Goal: Task Accomplishment & Management: Manage account settings

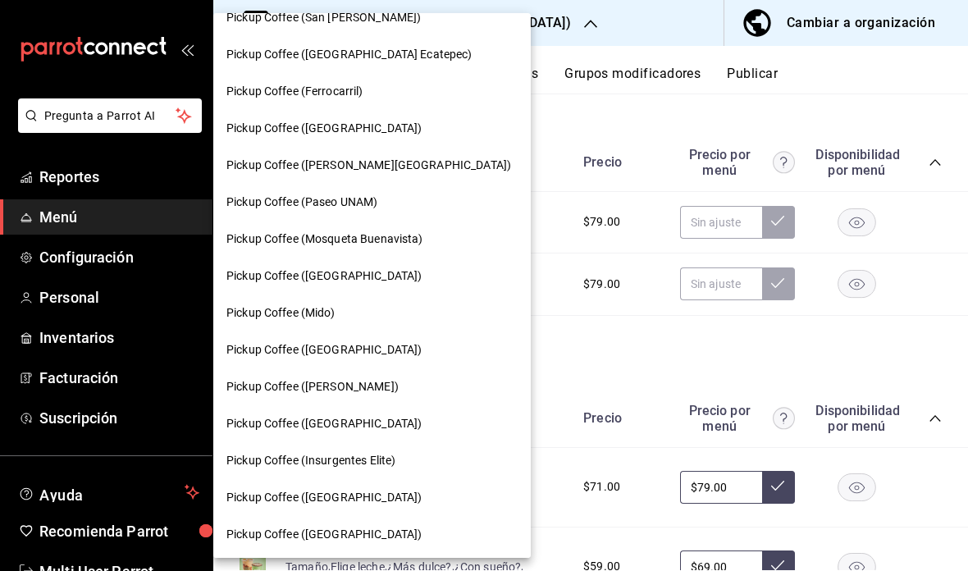
scroll to position [506, 0]
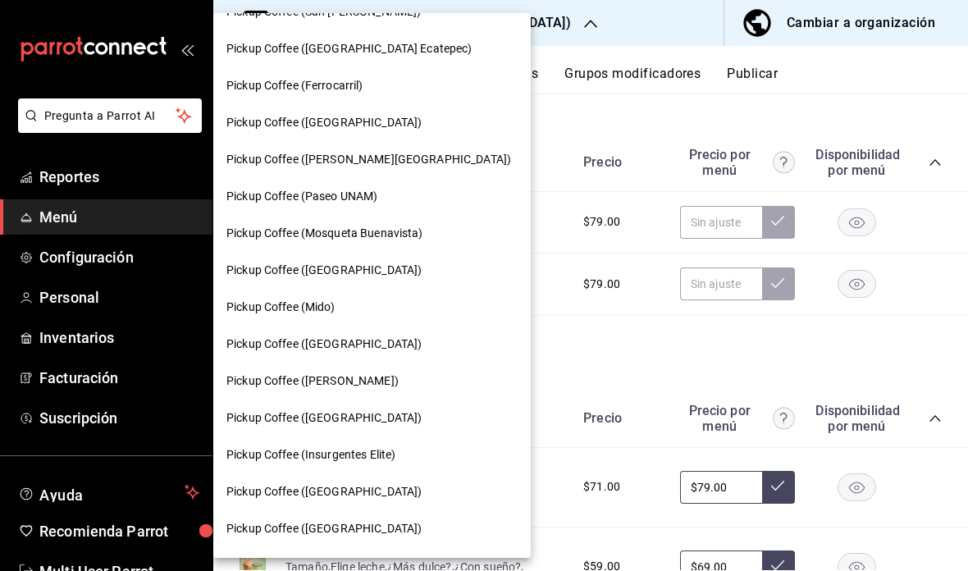
click at [362, 341] on span "Pickup Coffee ([GEOGRAPHIC_DATA])" at bounding box center [324, 344] width 195 height 17
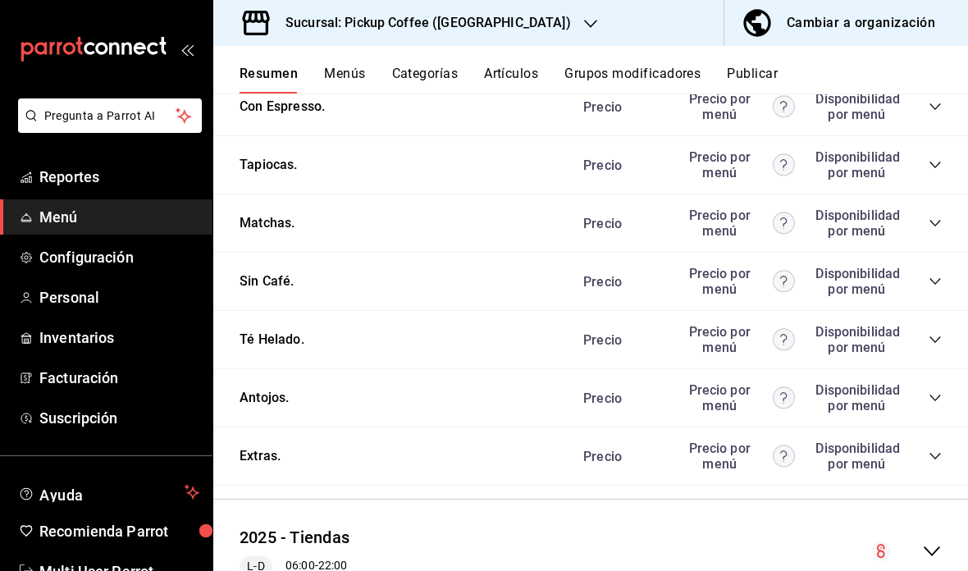
scroll to position [920, 0]
click at [931, 415] on div "Antojos. [PERSON_NAME] por menú Disponibilidad por menú" at bounding box center [590, 399] width 755 height 58
click at [939, 399] on icon "collapse-category-row" at bounding box center [935, 398] width 13 height 13
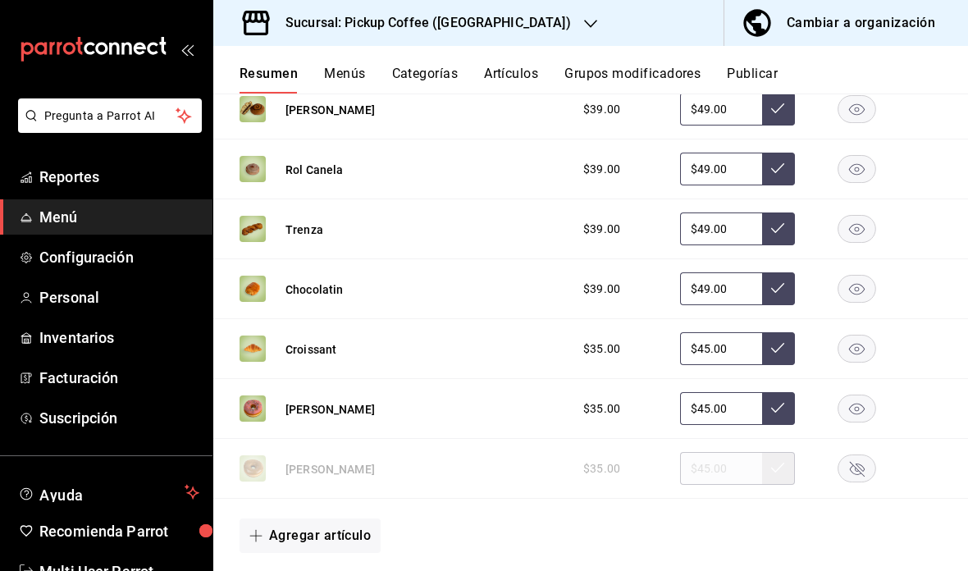
scroll to position [1390, 0]
click at [856, 410] on rect "button" at bounding box center [858, 408] width 38 height 27
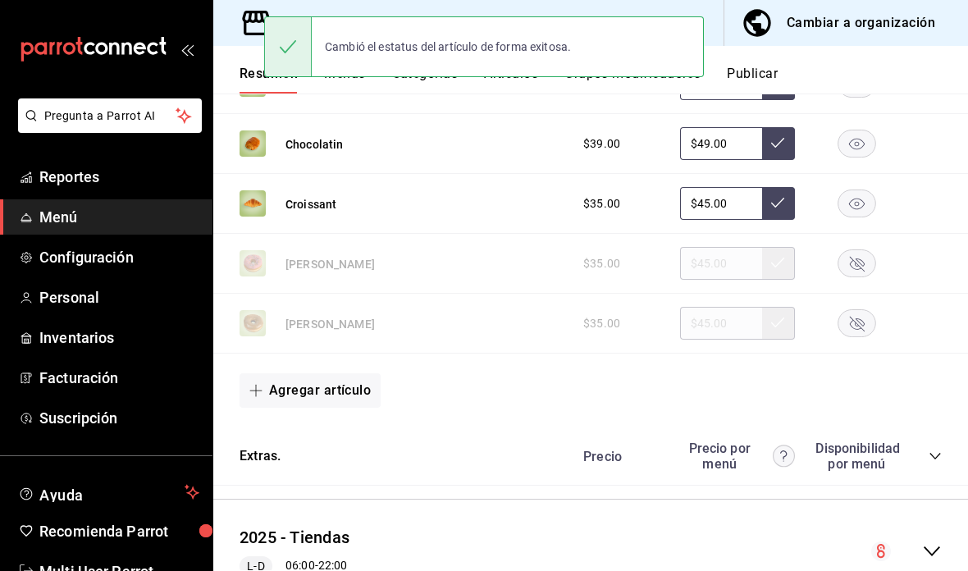
scroll to position [1533, 0]
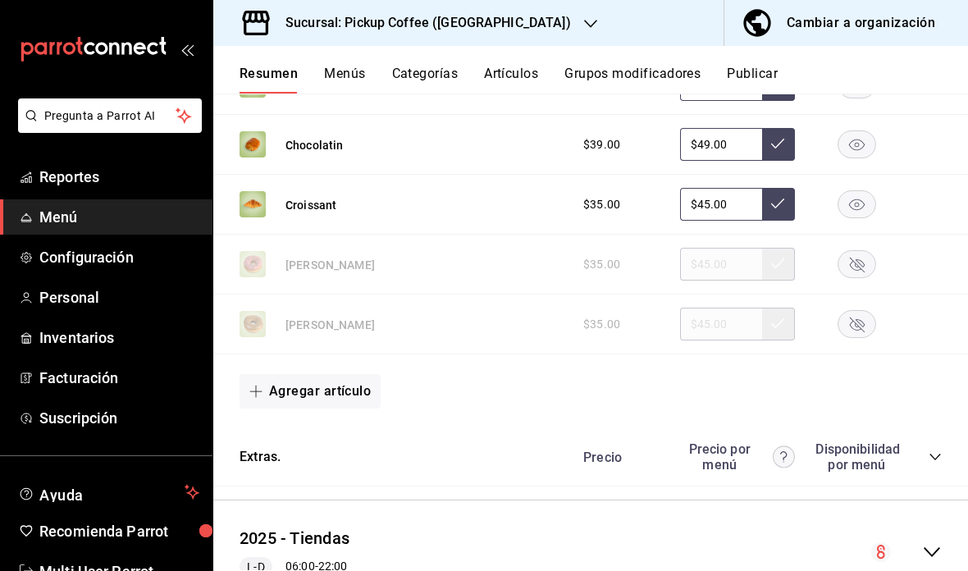
click at [499, 32] on h3 "Sucursal: Pickup Coffee (Monterrey)" at bounding box center [421, 23] width 299 height 20
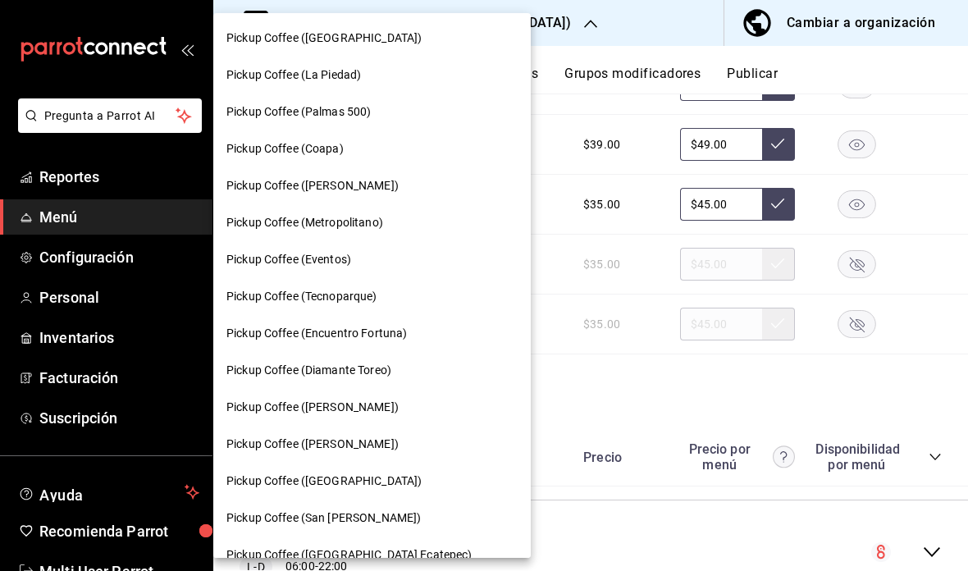
scroll to position [0, 0]
click at [525, 30] on div at bounding box center [484, 285] width 968 height 571
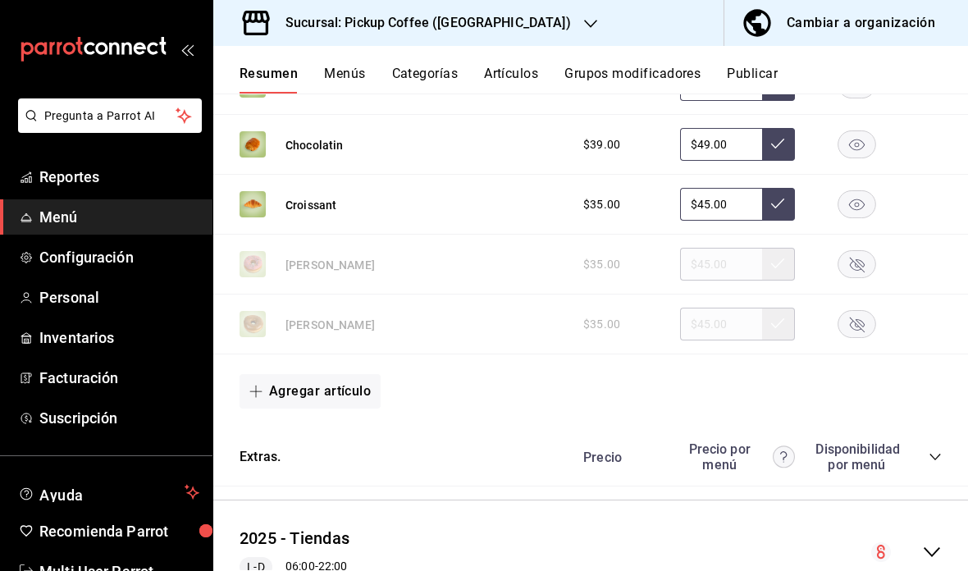
click at [584, 23] on icon "button" at bounding box center [590, 24] width 13 height 8
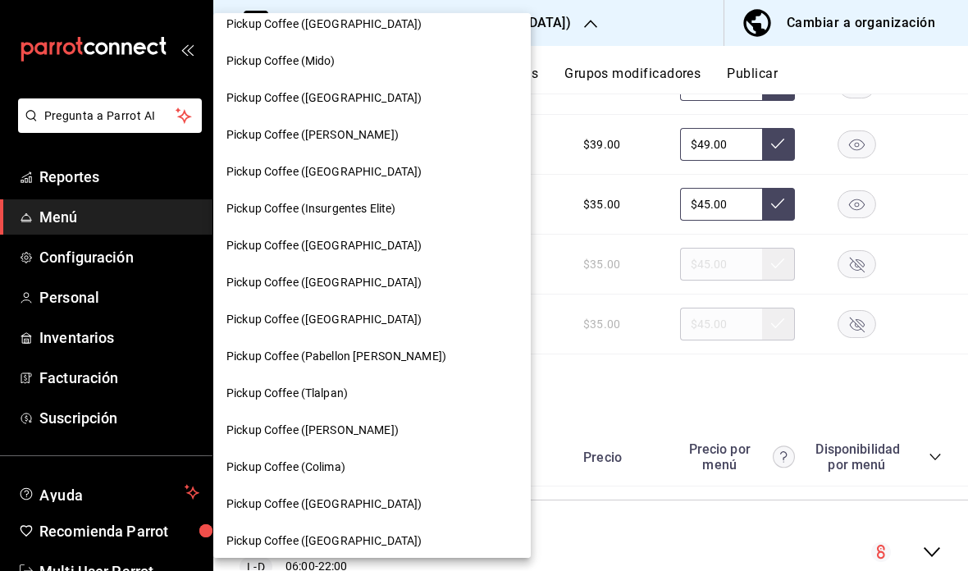
scroll to position [748, 0]
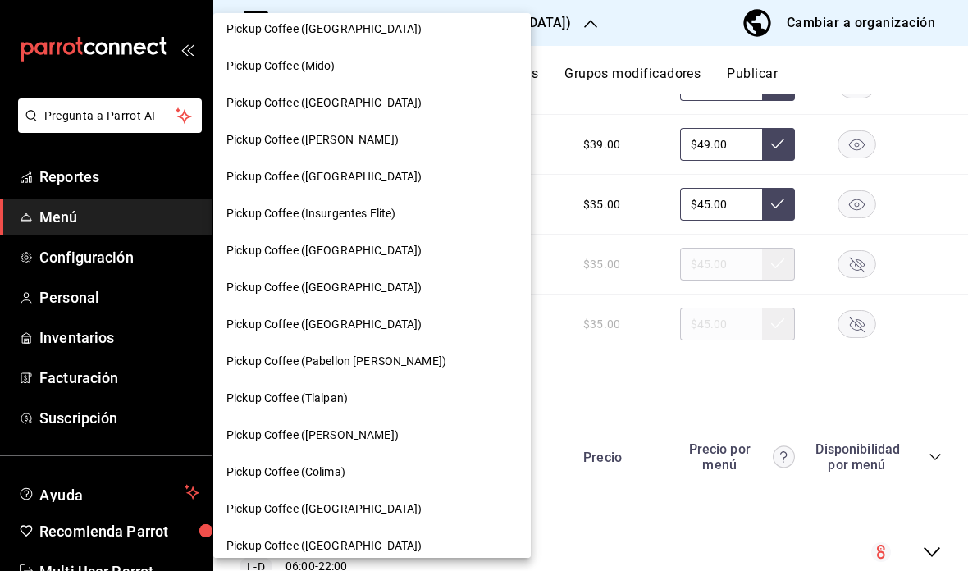
click at [360, 176] on span "Pickup Coffee (Montevideo)" at bounding box center [324, 176] width 195 height 17
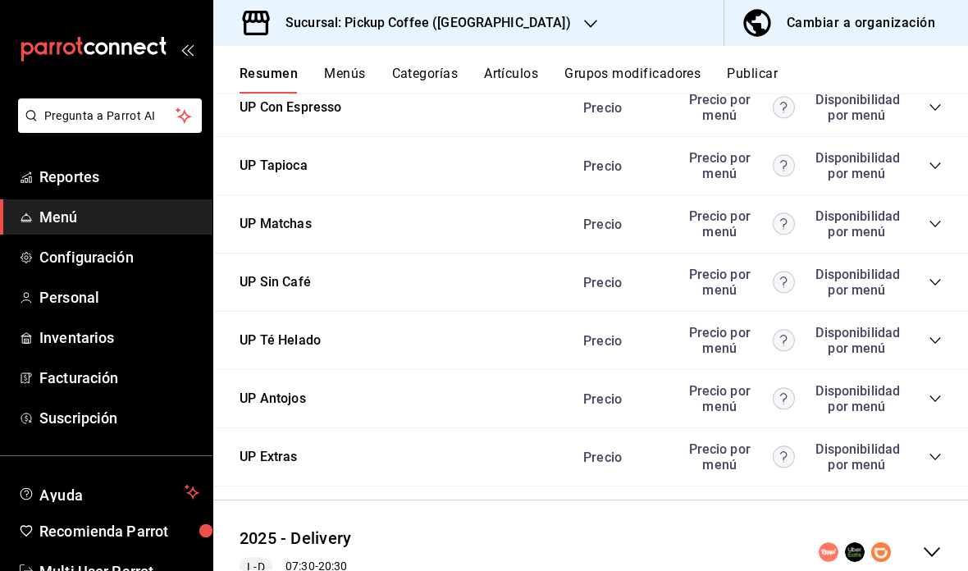
scroll to position [66, 0]
click at [933, 543] on icon "collapse-menu-row" at bounding box center [933, 553] width 20 height 20
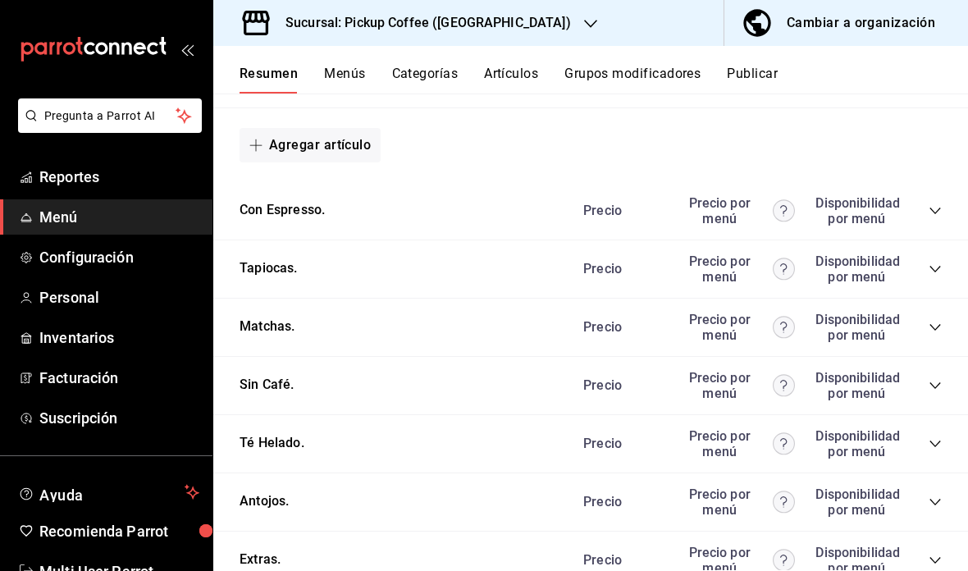
scroll to position [2003, 0]
click at [915, 545] on div "Precio Precio por menú Disponibilidad por menú" at bounding box center [754, 560] width 375 height 31
click at [921, 487] on div "Precio Precio por menú Disponibilidad por menú" at bounding box center [754, 502] width 375 height 31
click at [941, 487] on div "Precio Precio por menú Disponibilidad por menú" at bounding box center [754, 502] width 375 height 31
click at [932, 496] on icon "collapse-category-row" at bounding box center [935, 502] width 13 height 13
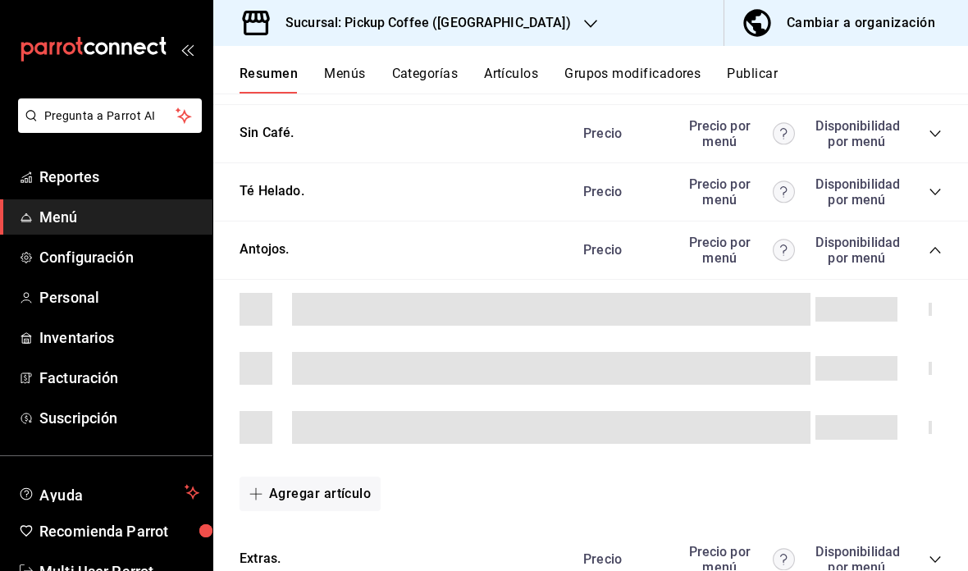
scroll to position [2254, 0]
click at [933, 281] on div at bounding box center [590, 310] width 755 height 59
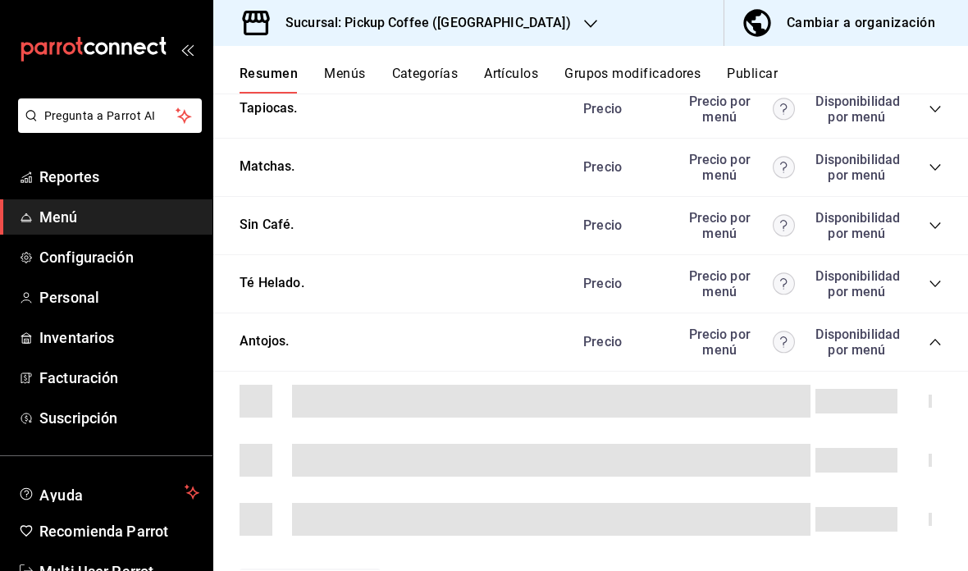
scroll to position [2163, 0]
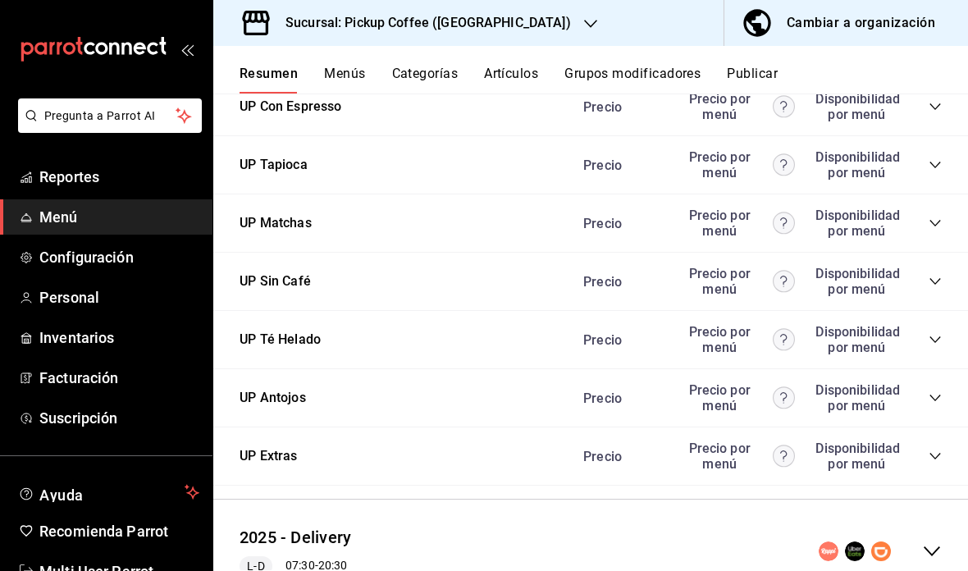
scroll to position [920, 0]
click at [936, 536] on div "2025 - Delivery L-D 07:30 - 20:30" at bounding box center [590, 552] width 755 height 76
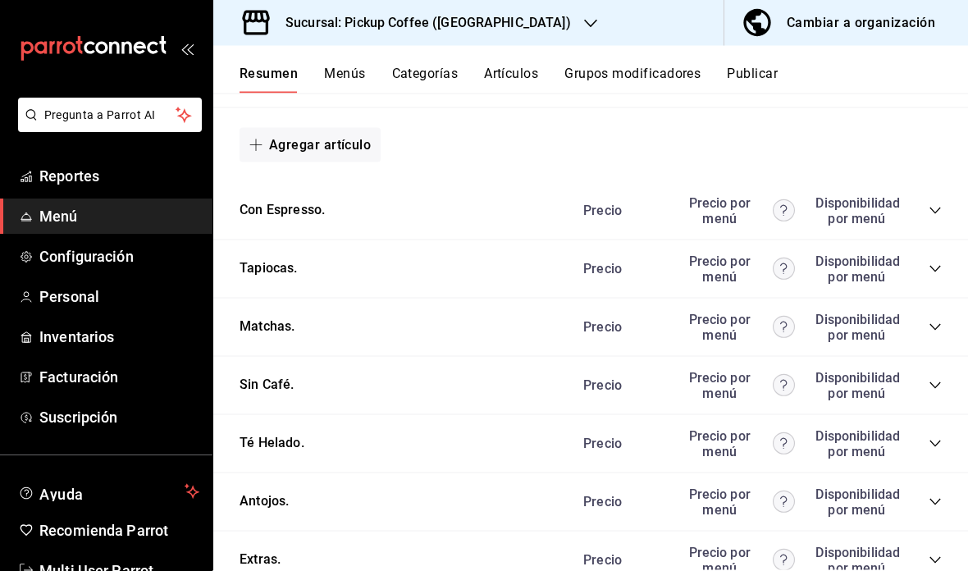
scroll to position [66, 0]
click at [935, 474] on div "Antojos. [PERSON_NAME] por menú Disponibilidad por menú" at bounding box center [590, 503] width 755 height 58
click at [925, 487] on div "Precio Precio por menú Disponibilidad por menú" at bounding box center [754, 502] width 375 height 31
click at [939, 496] on icon "collapse-category-row" at bounding box center [935, 502] width 13 height 13
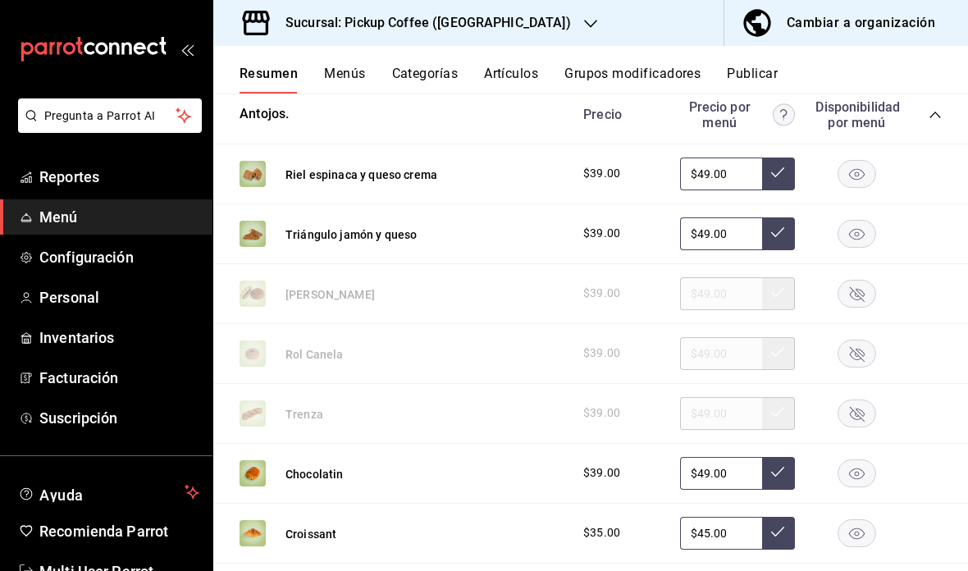
scroll to position [0, 0]
